Goal: Task Accomplishment & Management: Manage account settings

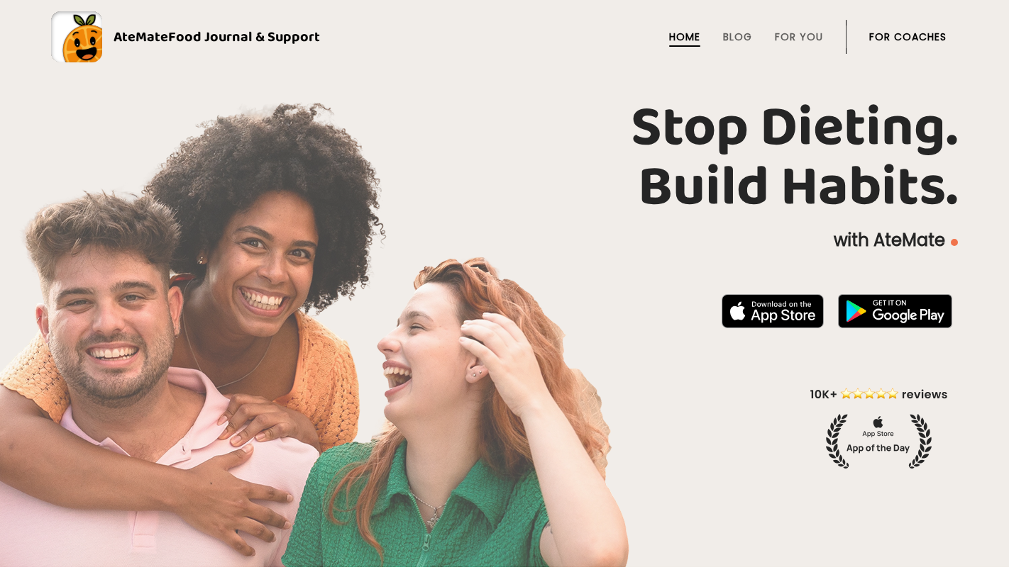
click at [890, 40] on link "For Coaches" at bounding box center [907, 36] width 77 height 11
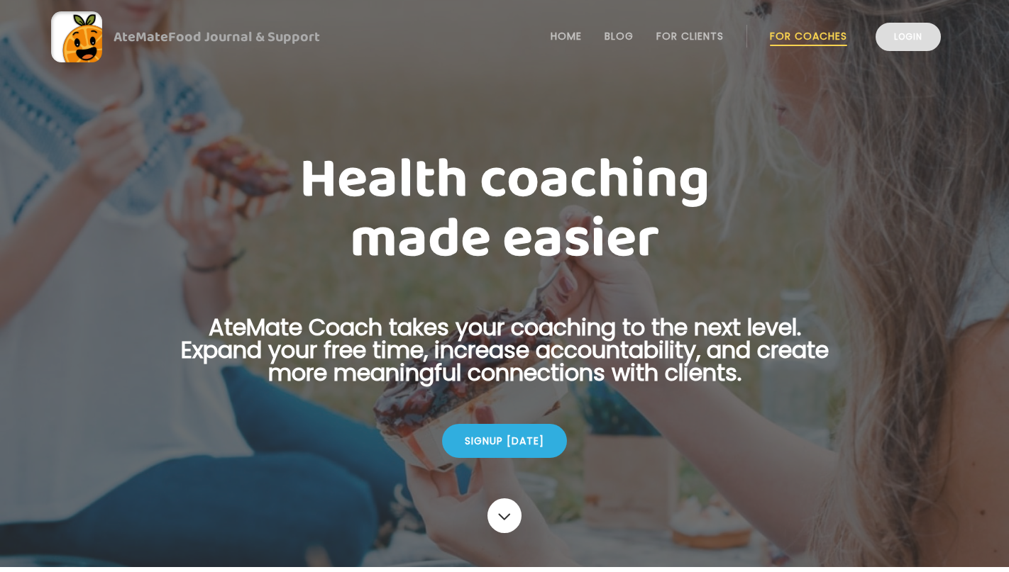
click at [917, 40] on link "Login" at bounding box center [907, 37] width 65 height 28
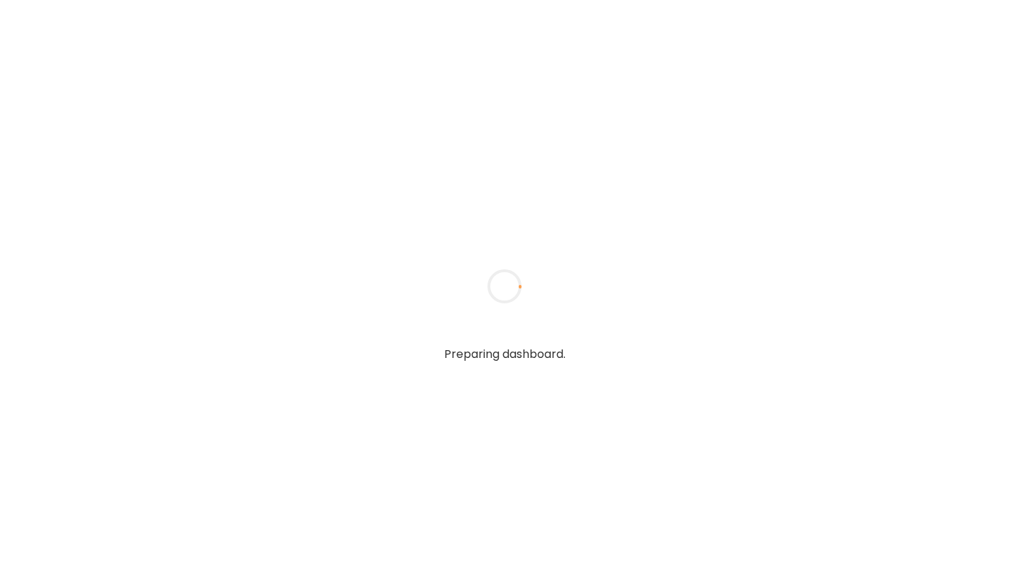
type input "**********"
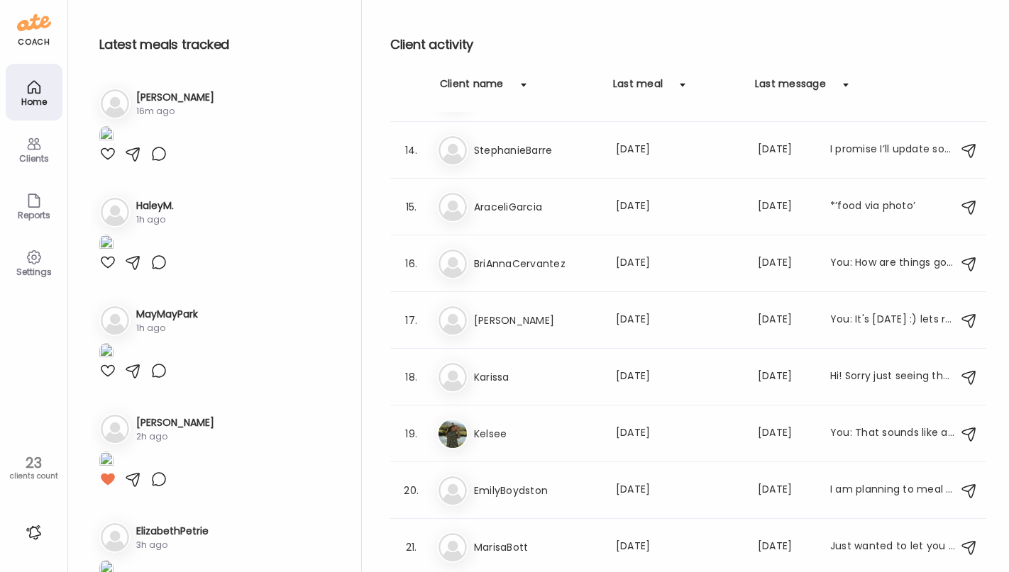
scroll to position [771, 0]
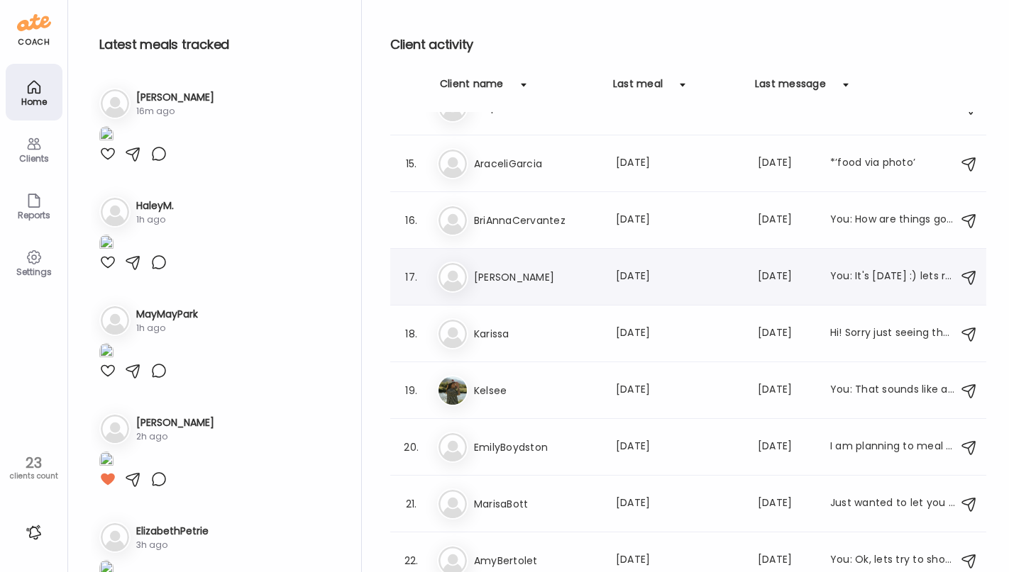
click at [575, 272] on h3 "Laney" at bounding box center [536, 277] width 125 height 17
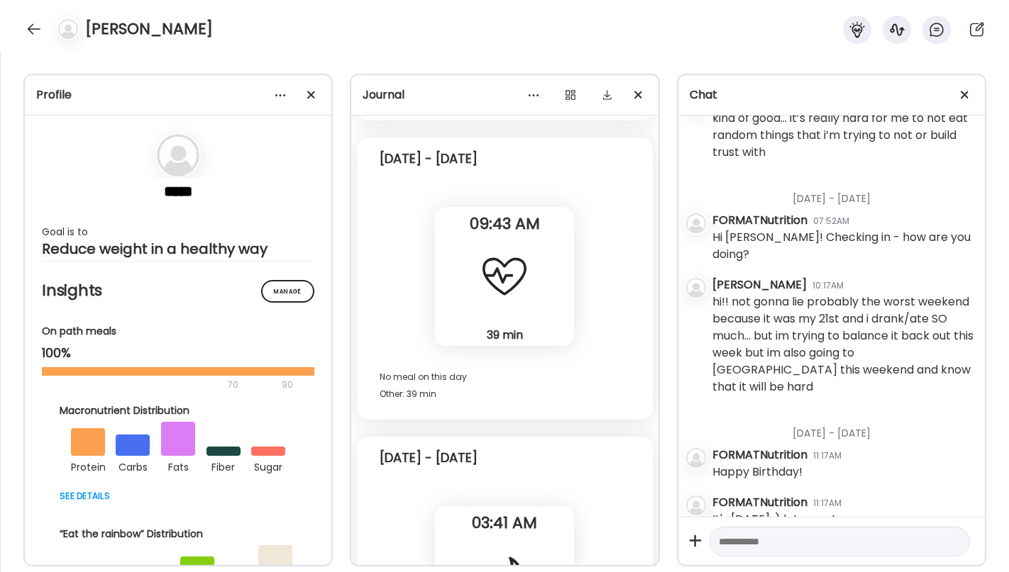
scroll to position [18382, 0]
